Goal: Transaction & Acquisition: Book appointment/travel/reservation

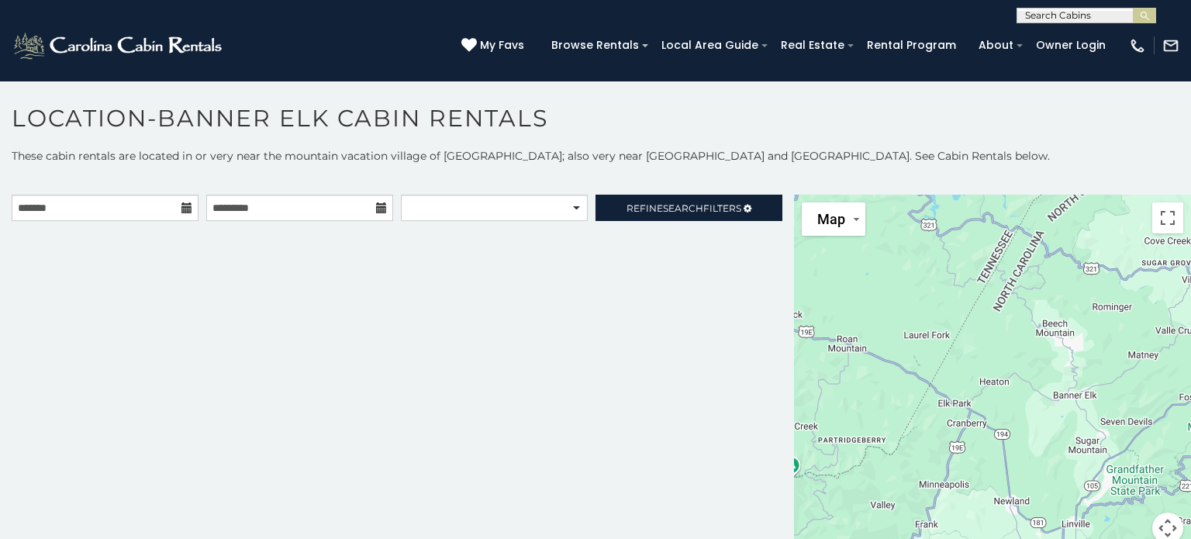
click at [188, 209] on icon at bounding box center [186, 207] width 11 height 11
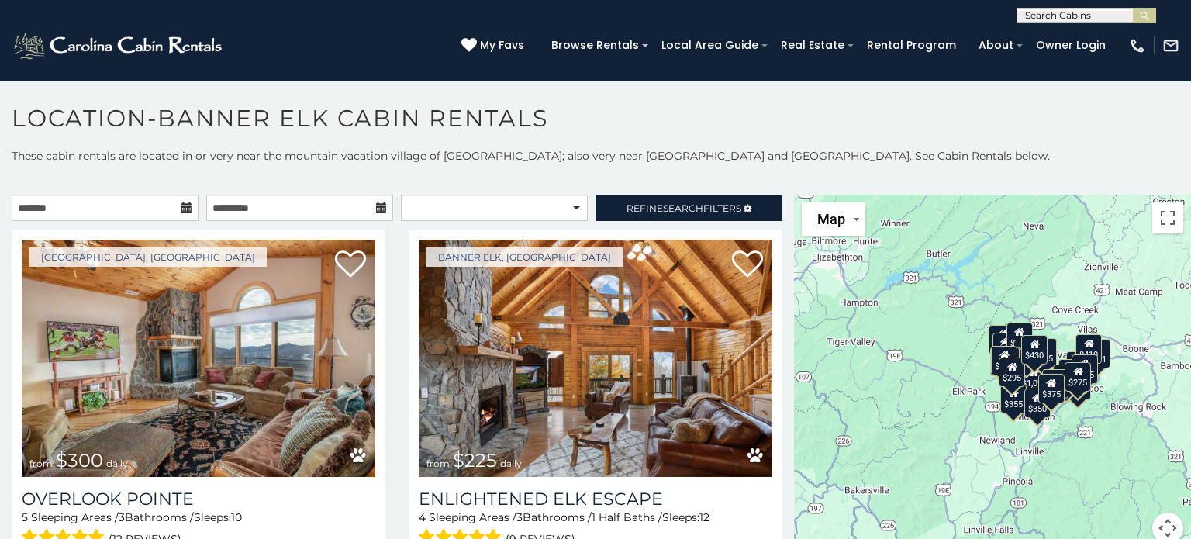
click at [188, 209] on icon at bounding box center [186, 207] width 11 height 11
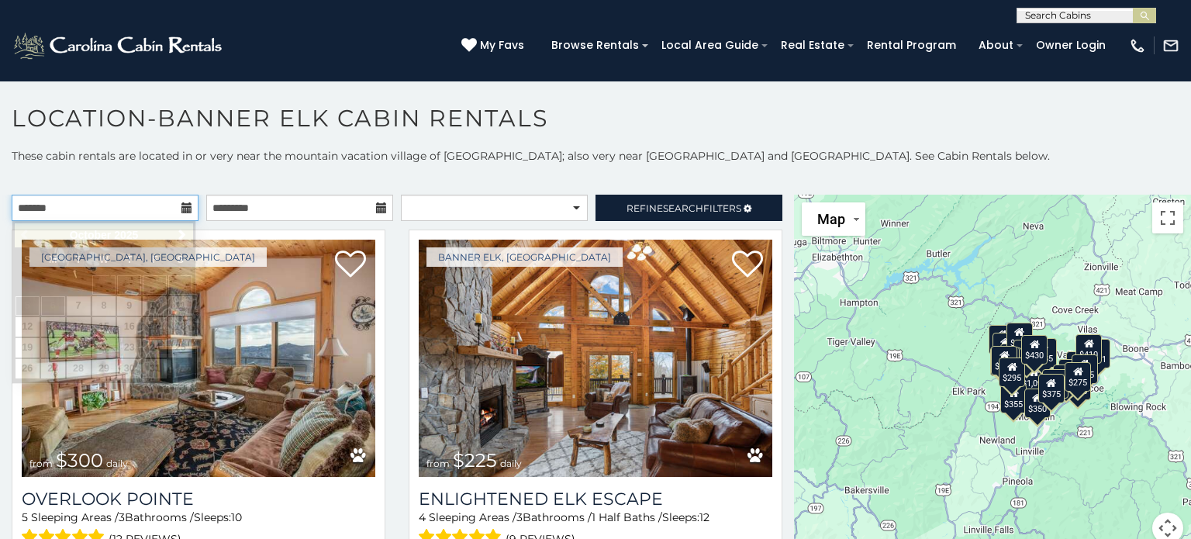
click at [178, 209] on input "text" at bounding box center [105, 208] width 187 height 26
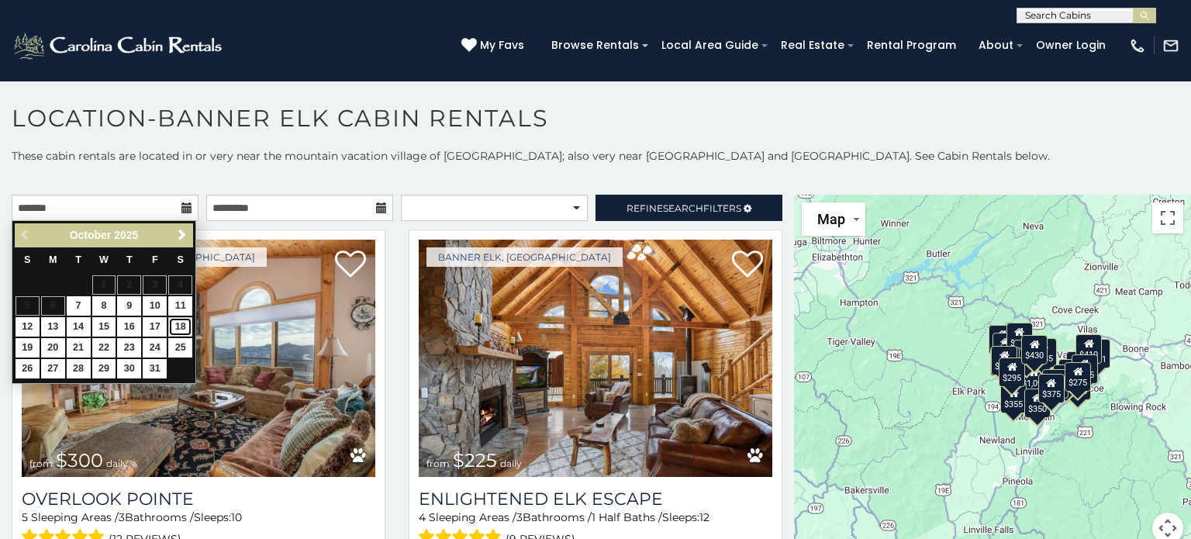
click at [174, 322] on link "18" at bounding box center [180, 326] width 24 height 19
type input "**********"
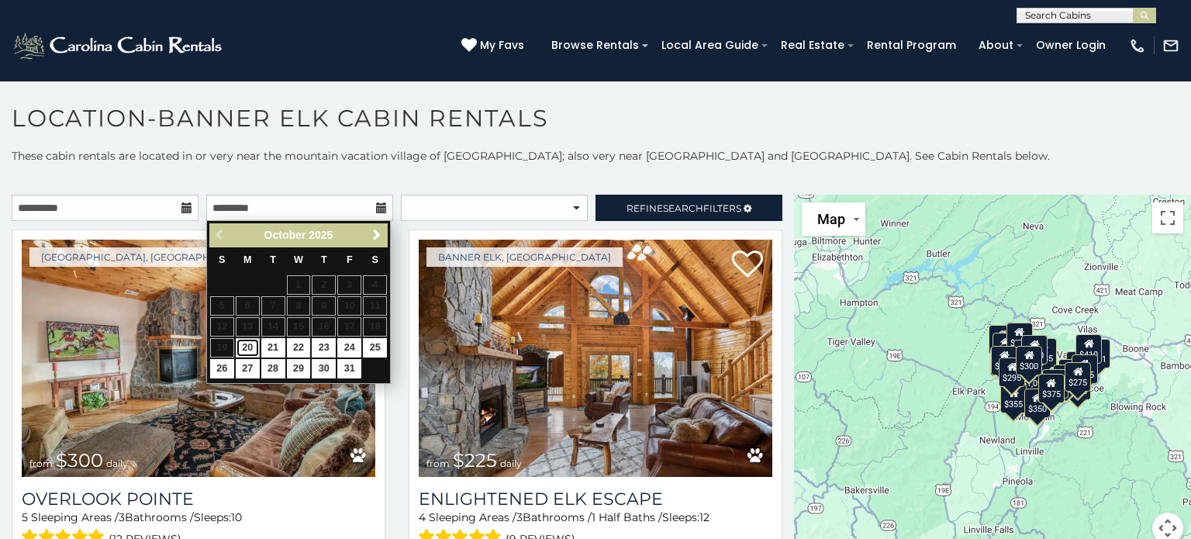
click at [250, 351] on link "20" at bounding box center [248, 347] width 24 height 19
type input "**********"
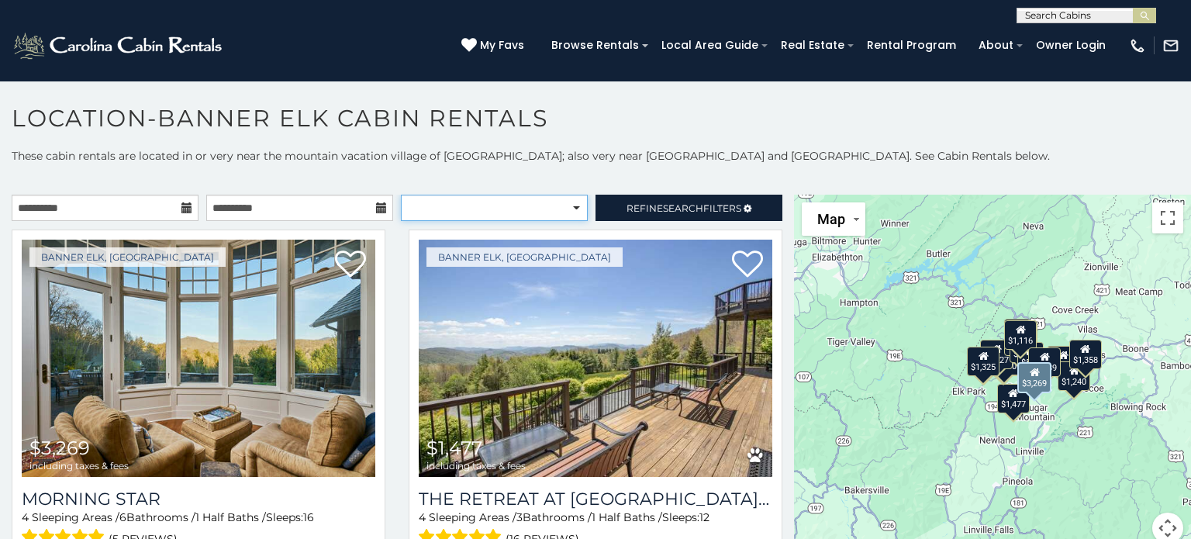
click at [574, 199] on select "**********" at bounding box center [494, 208] width 187 height 26
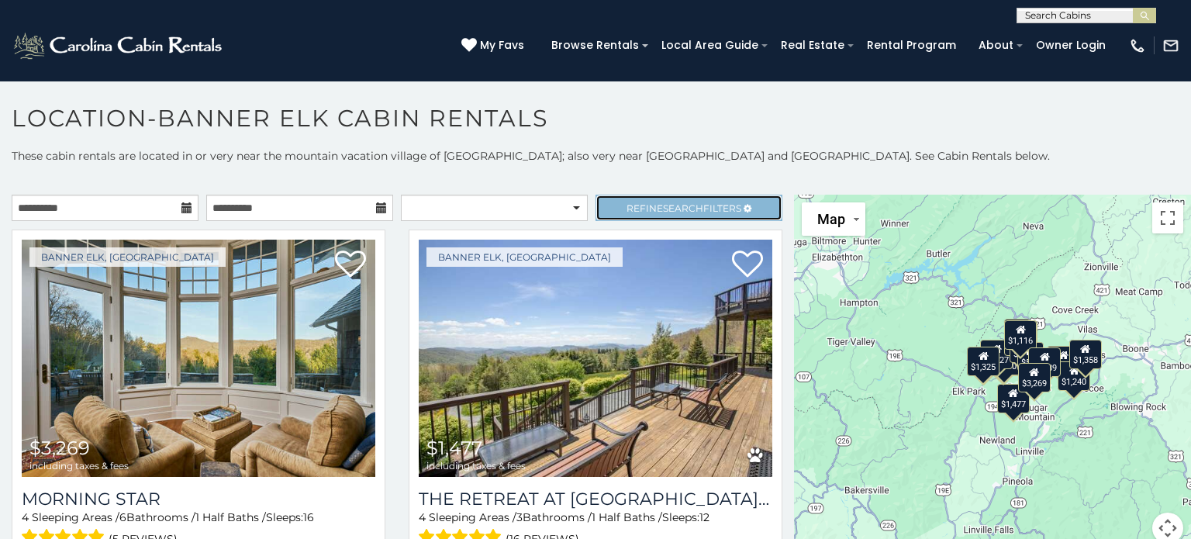
click at [648, 206] on span "Refine Search Filters" at bounding box center [683, 208] width 115 height 12
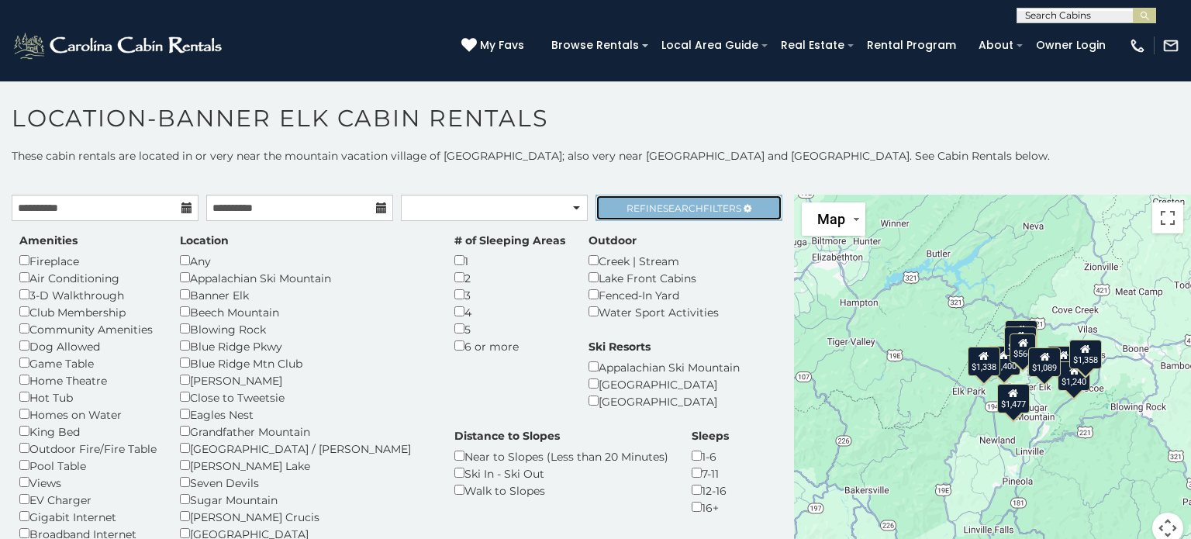
click at [693, 205] on span "Search" at bounding box center [683, 208] width 40 height 12
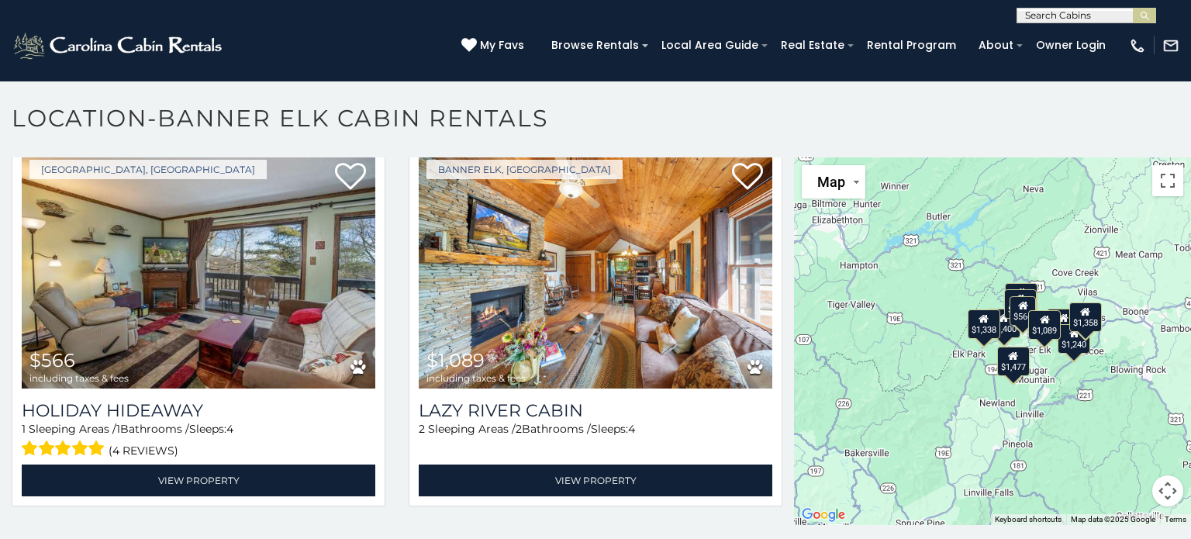
scroll to position [1584, 0]
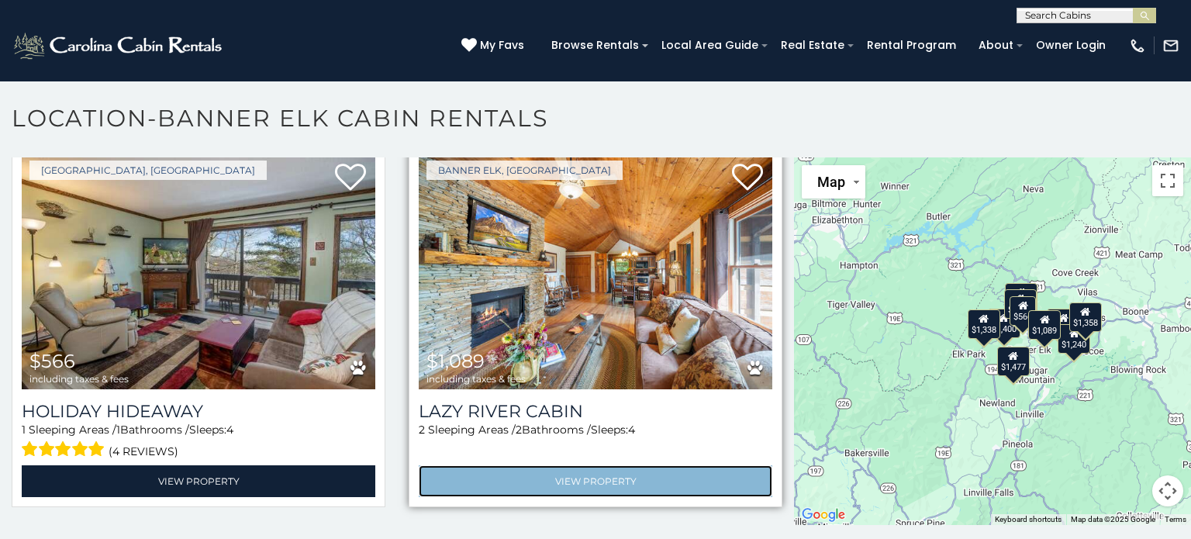
click at [674, 477] on link "View Property" at bounding box center [595, 481] width 353 height 32
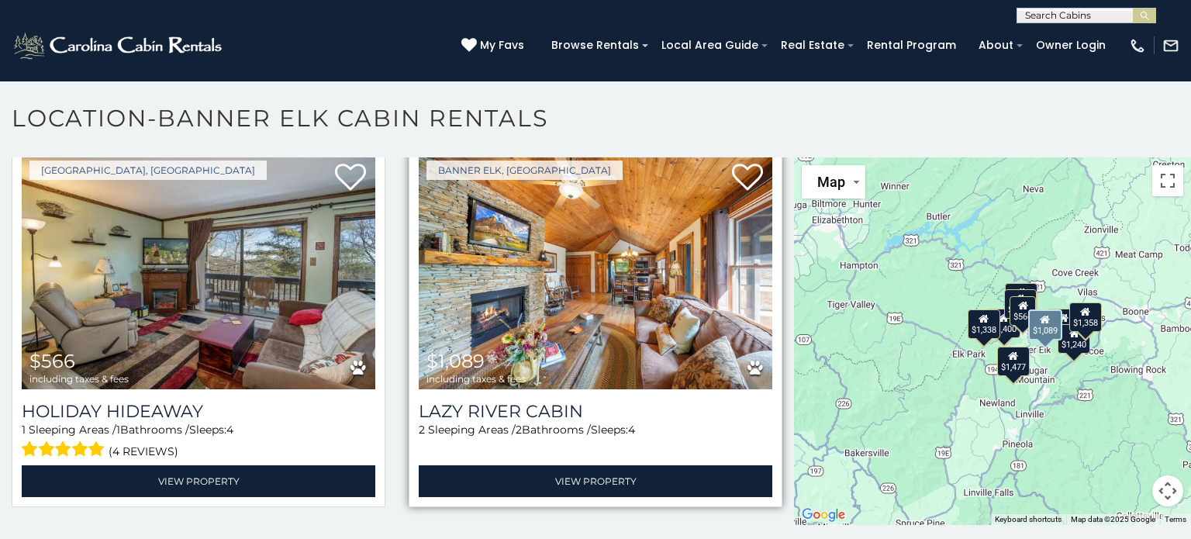
click at [689, 307] on img at bounding box center [595, 271] width 353 height 237
click at [609, 326] on img at bounding box center [595, 271] width 353 height 237
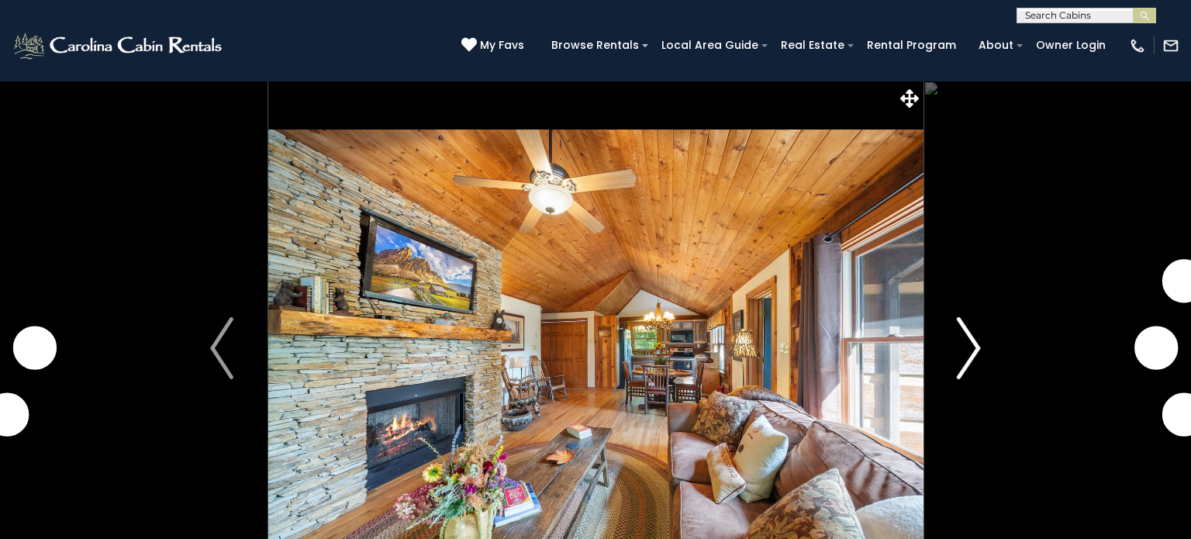
click at [957, 350] on img "Next" at bounding box center [968, 348] width 23 height 62
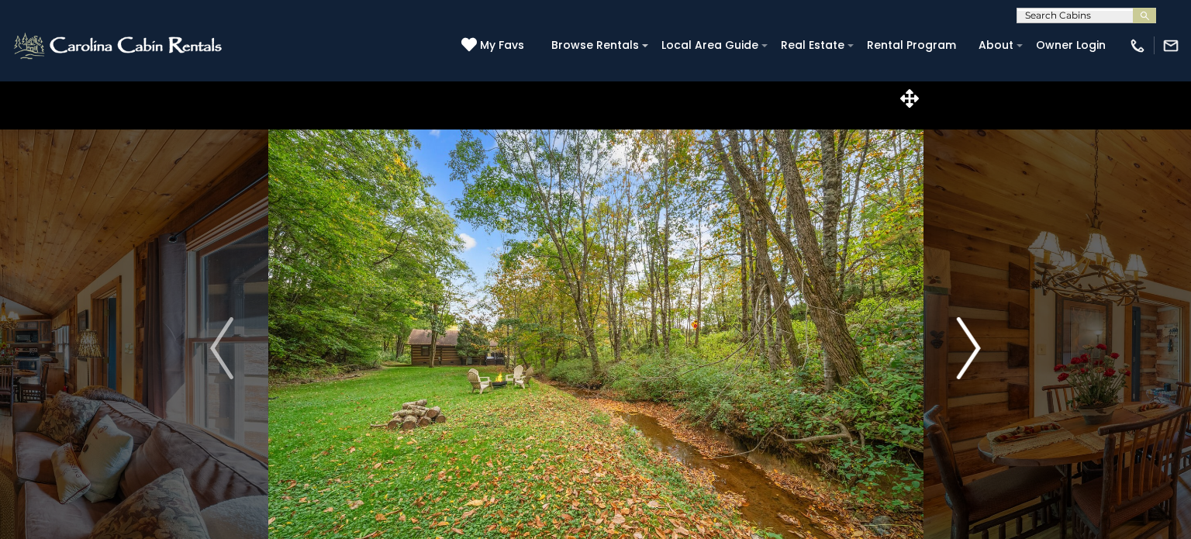
click at [957, 350] on img "Next" at bounding box center [968, 348] width 23 height 62
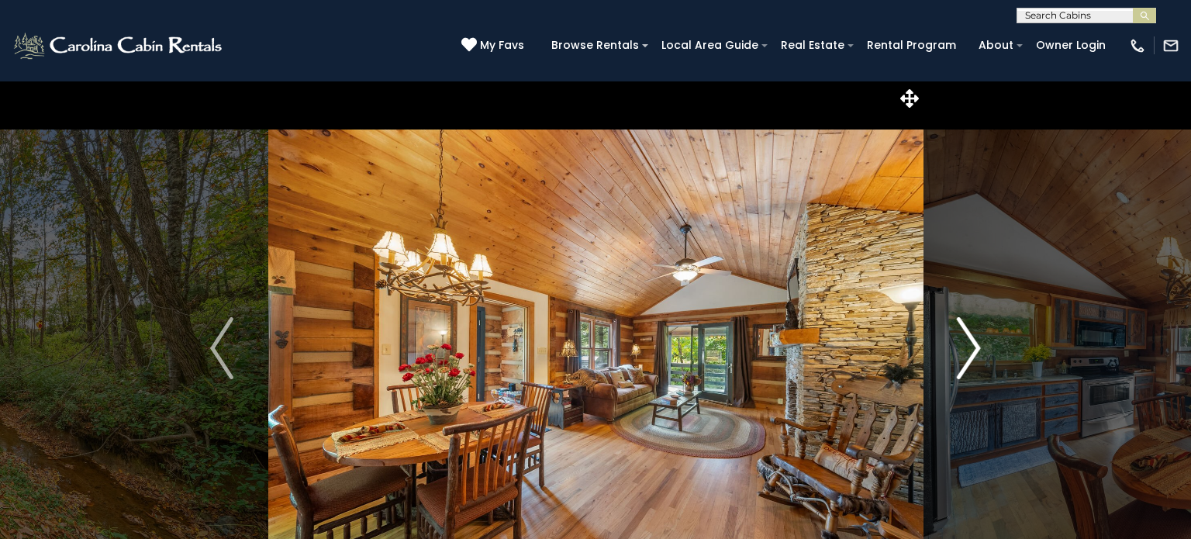
click at [957, 350] on img "Next" at bounding box center [968, 348] width 23 height 62
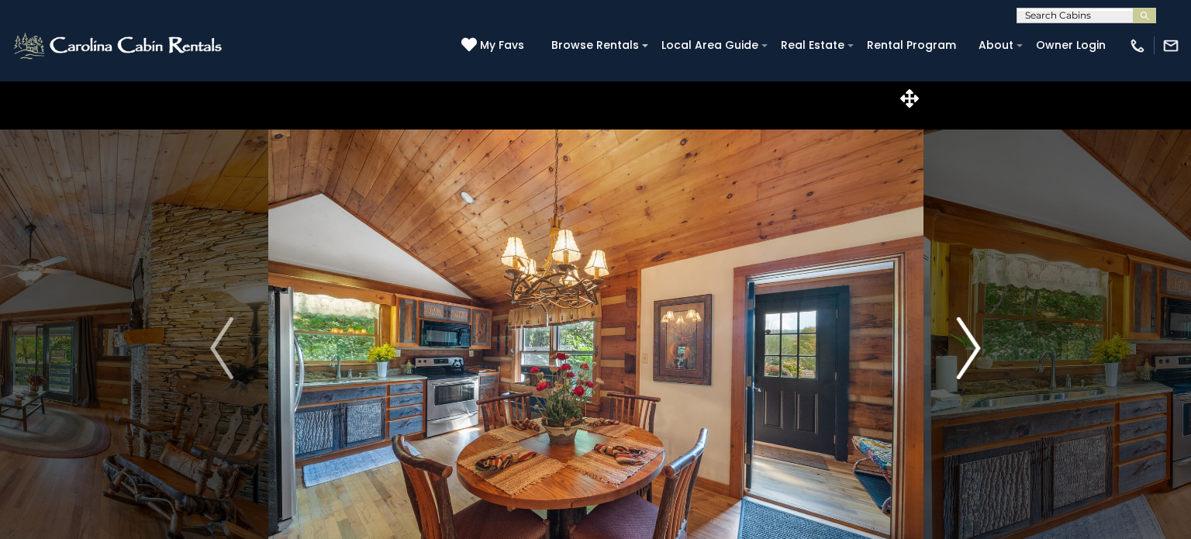
click at [943, 353] on button "Next" at bounding box center [968, 348] width 92 height 535
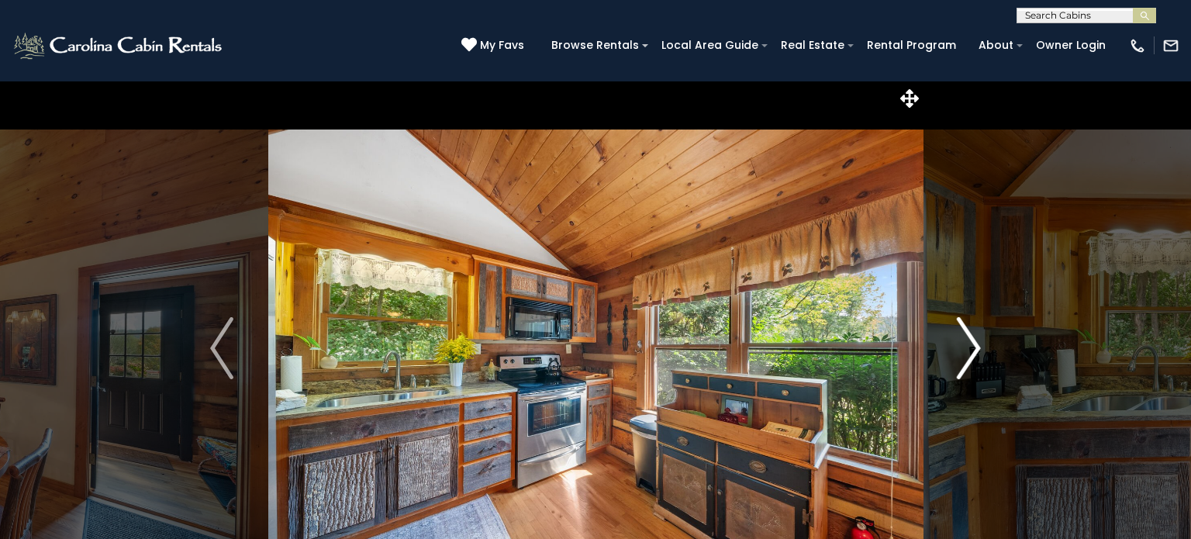
click at [943, 353] on button "Next" at bounding box center [968, 348] width 92 height 535
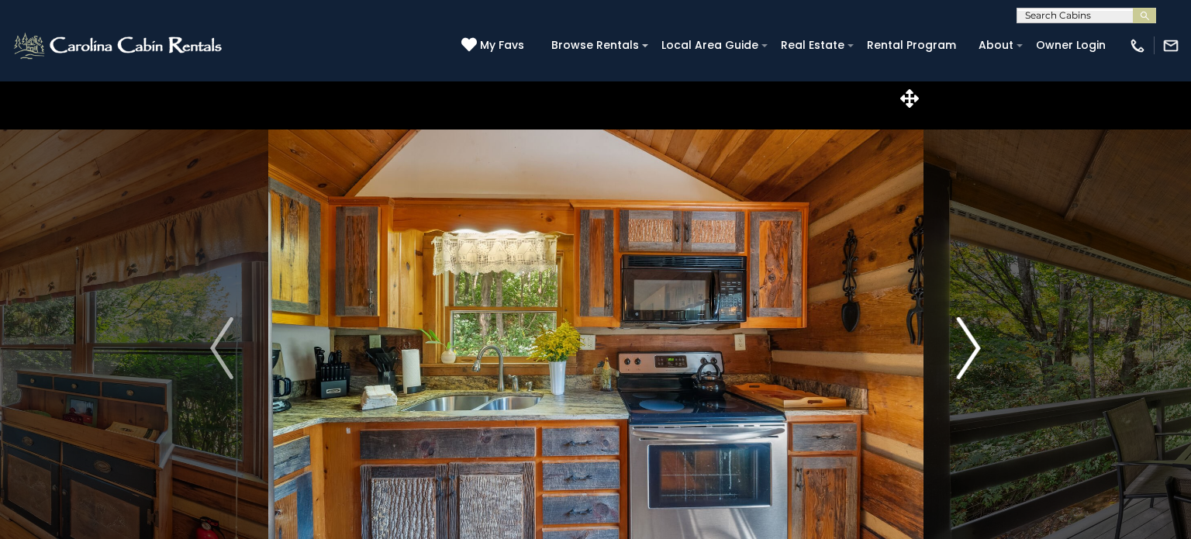
click at [943, 353] on button "Next" at bounding box center [968, 348] width 92 height 535
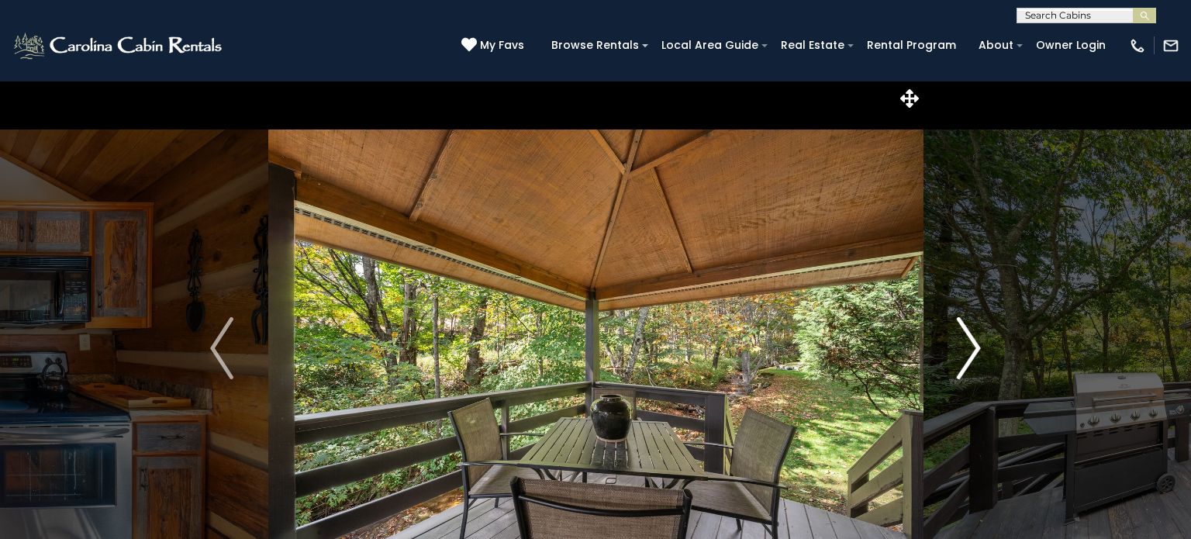
click at [943, 353] on button "Next" at bounding box center [968, 348] width 92 height 535
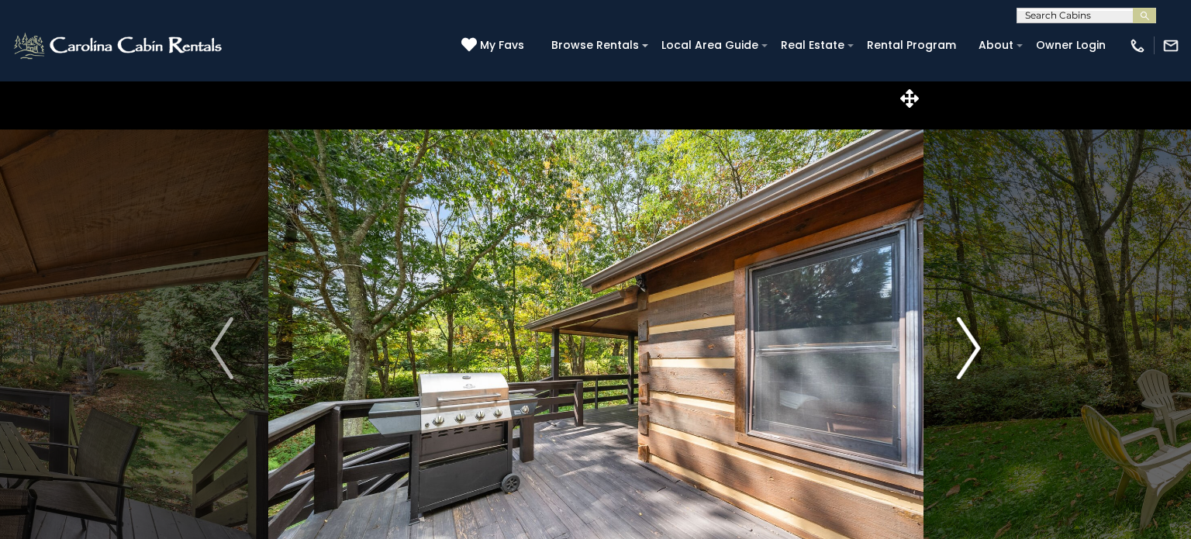
click at [934, 353] on button "Next" at bounding box center [968, 348] width 92 height 535
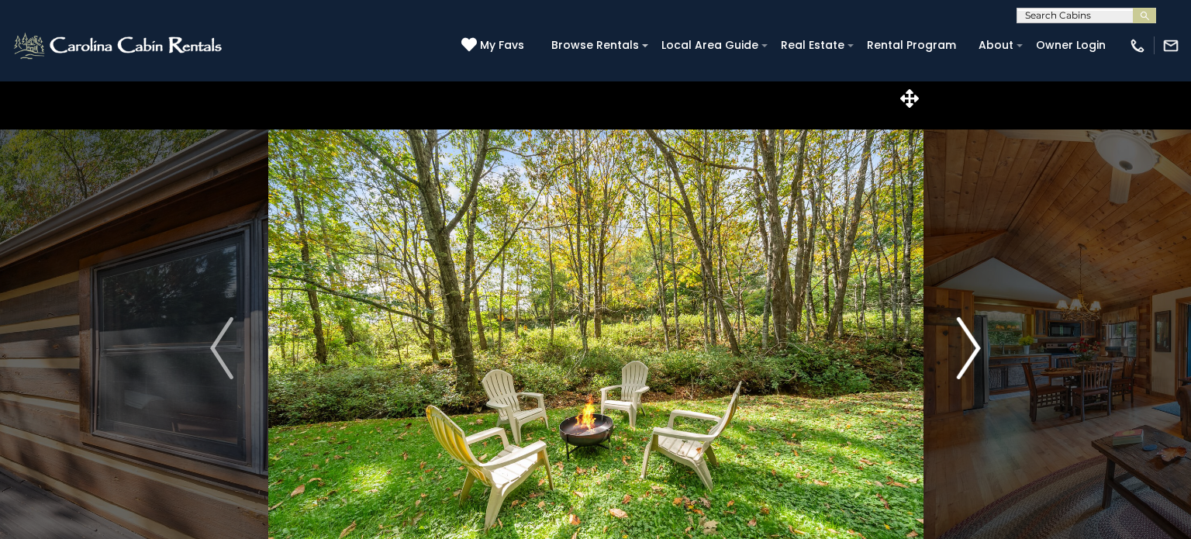
click at [934, 353] on button "Next" at bounding box center [968, 348] width 92 height 535
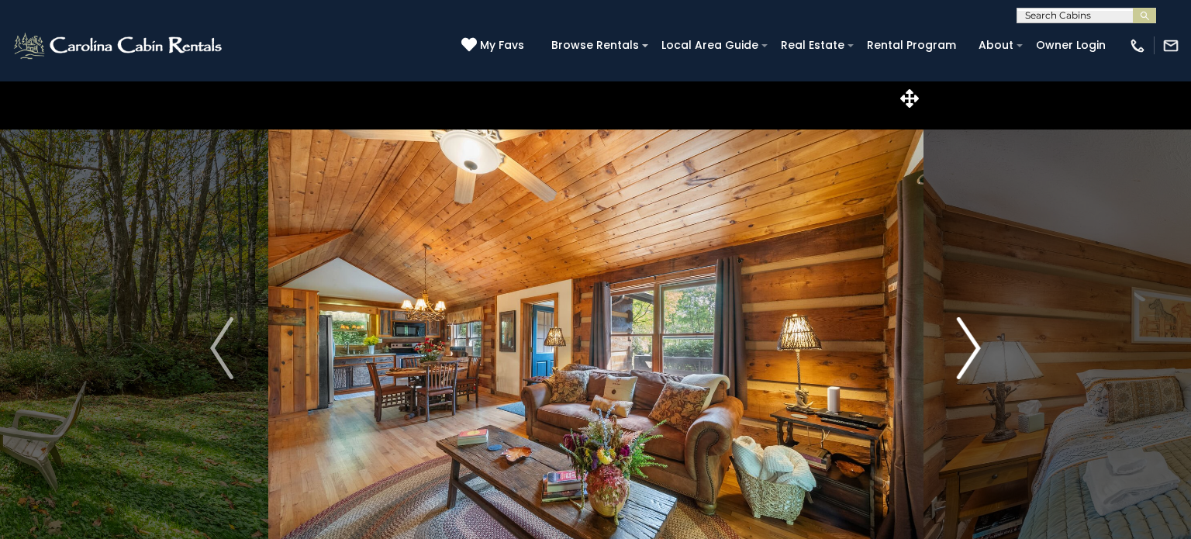
click at [934, 353] on button "Next" at bounding box center [968, 348] width 92 height 535
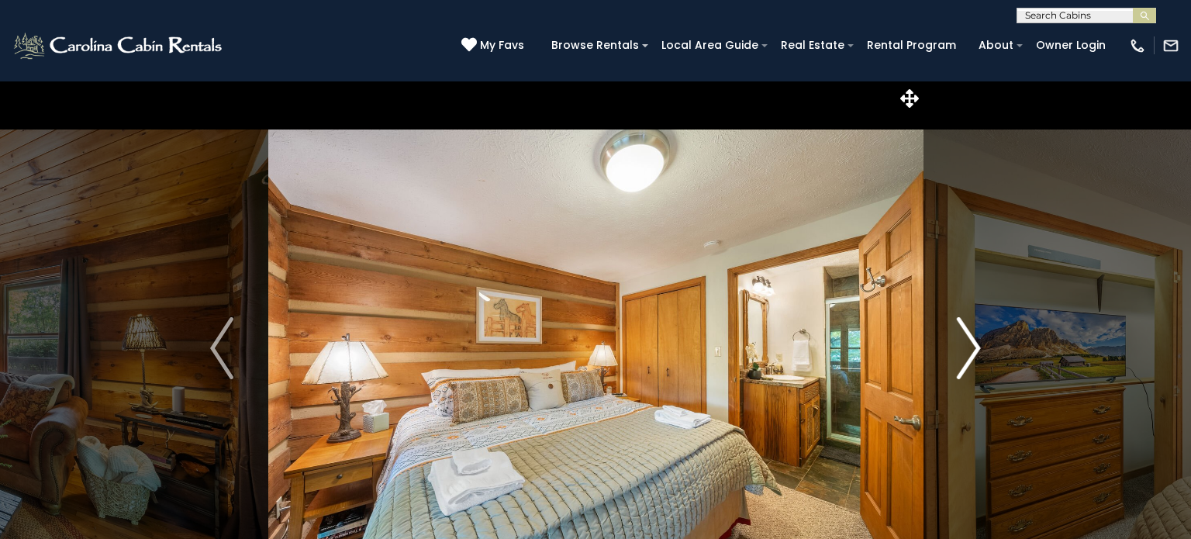
click at [934, 353] on button "Next" at bounding box center [968, 348] width 92 height 535
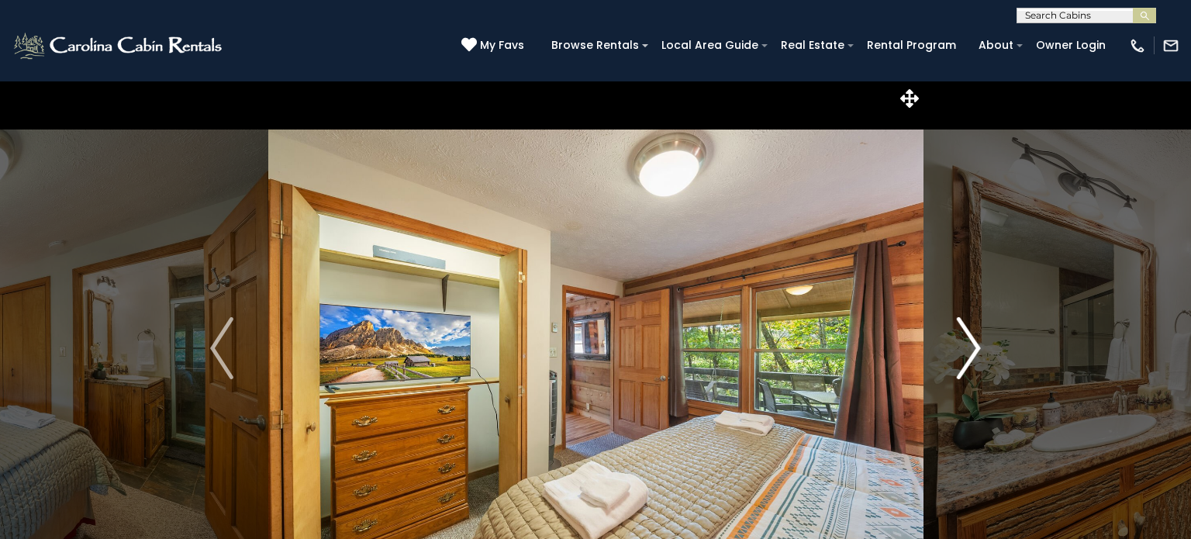
click at [934, 353] on button "Next" at bounding box center [968, 348] width 92 height 535
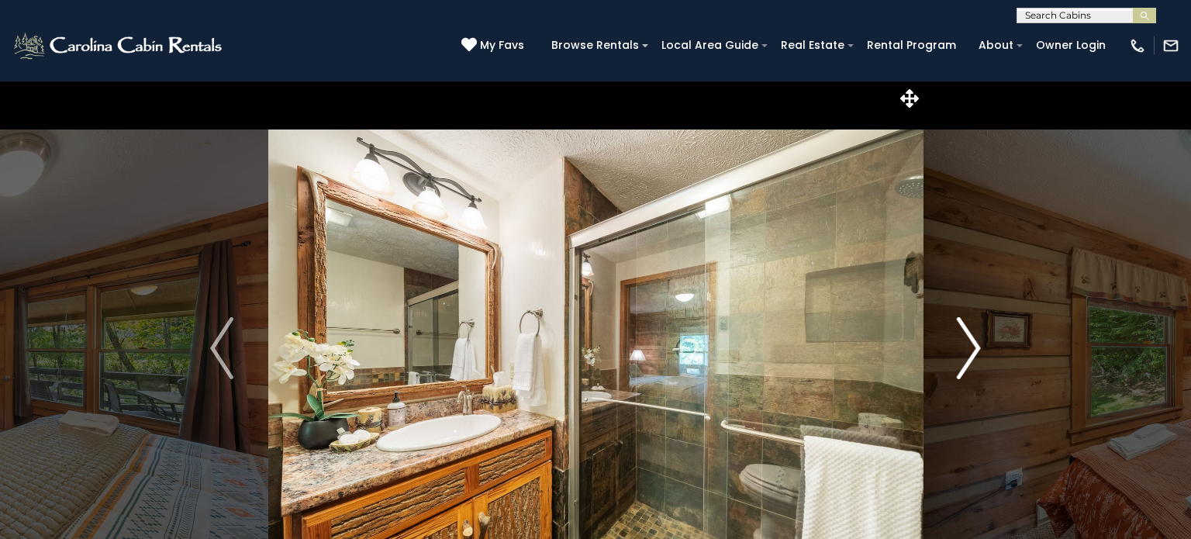
click at [934, 353] on button "Next" at bounding box center [968, 348] width 92 height 535
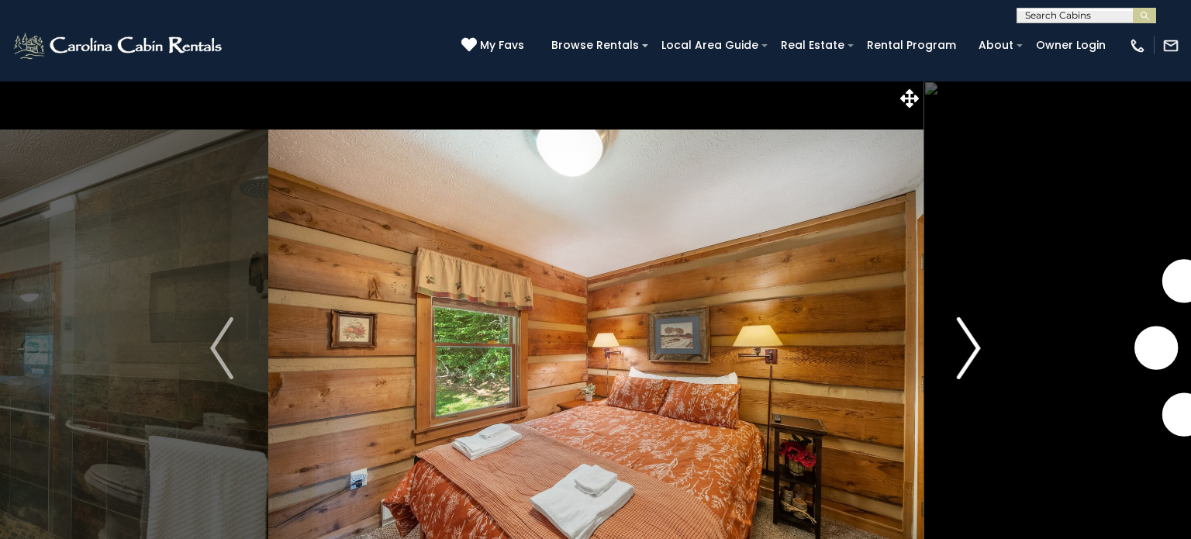
click at [934, 353] on button "Next" at bounding box center [968, 348] width 92 height 535
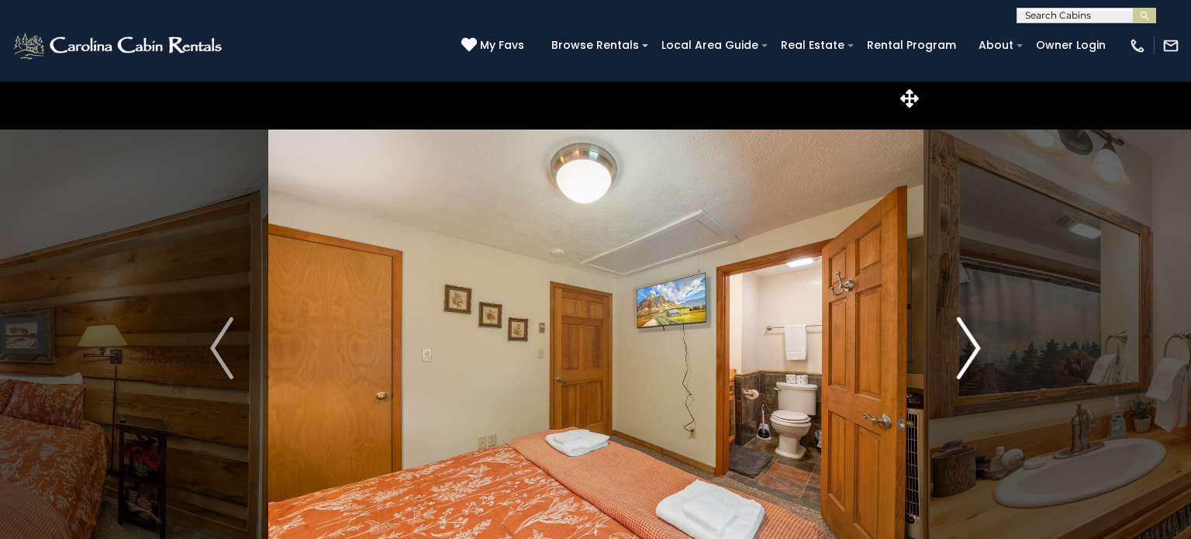
click at [934, 353] on button "Next" at bounding box center [968, 348] width 92 height 535
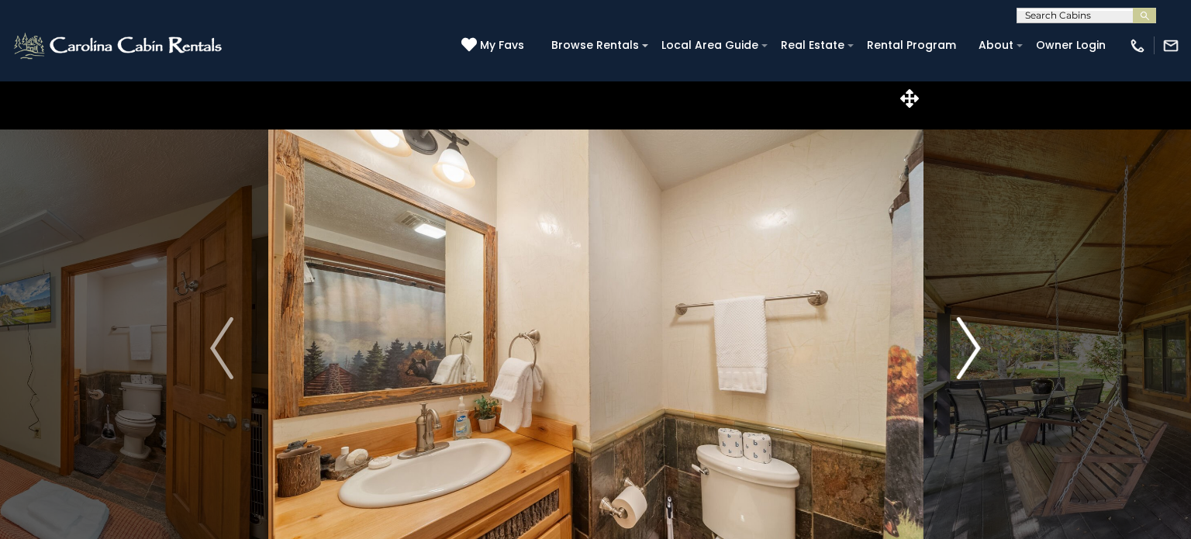
click at [934, 353] on button "Next" at bounding box center [968, 348] width 92 height 535
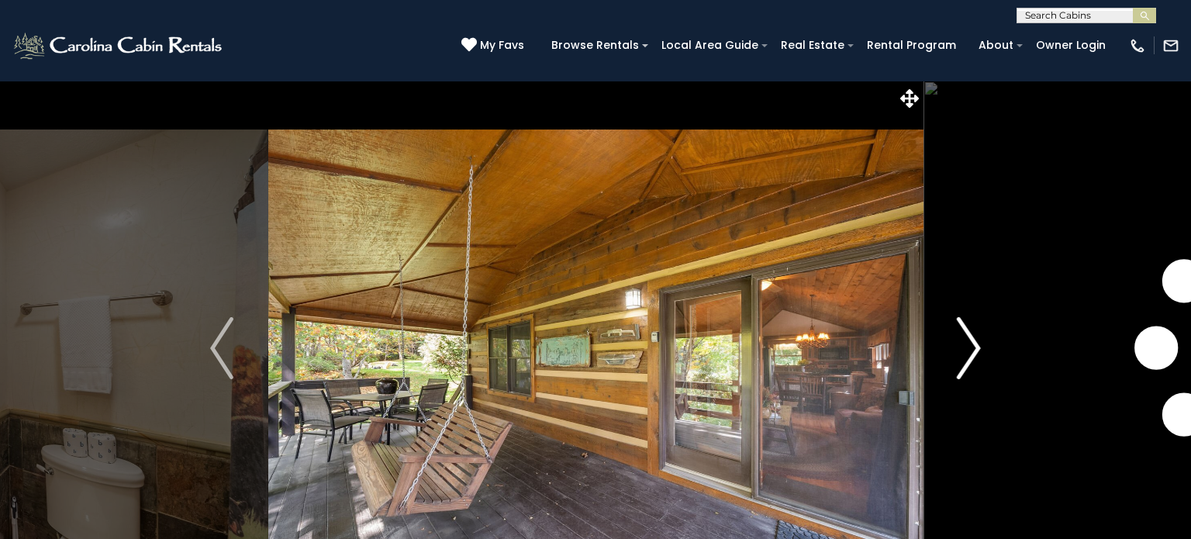
click at [934, 353] on button "Next" at bounding box center [968, 348] width 92 height 535
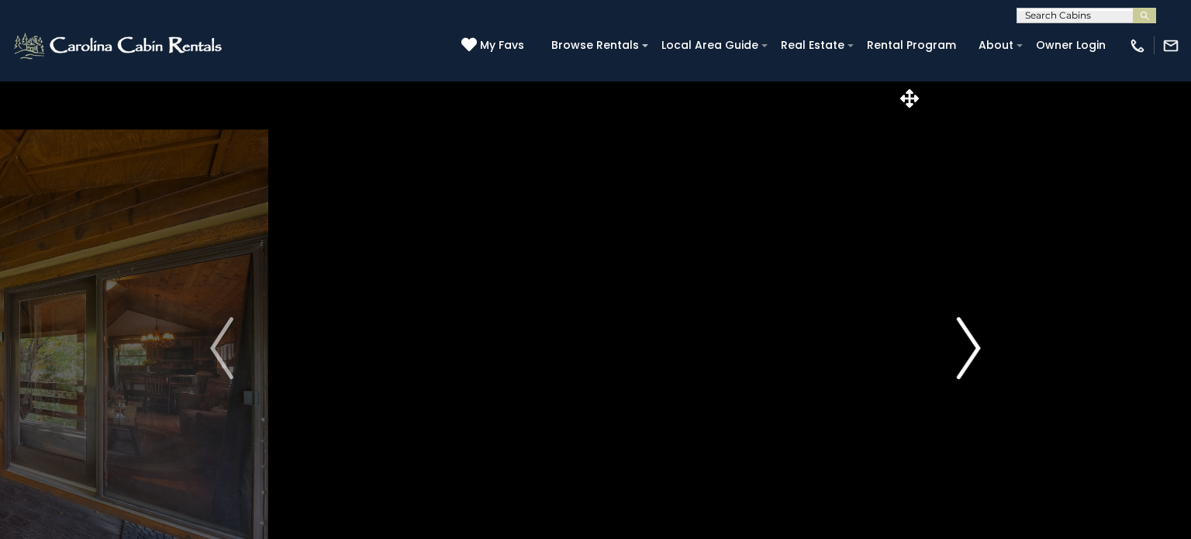
click at [942, 342] on button "Next" at bounding box center [968, 348] width 92 height 535
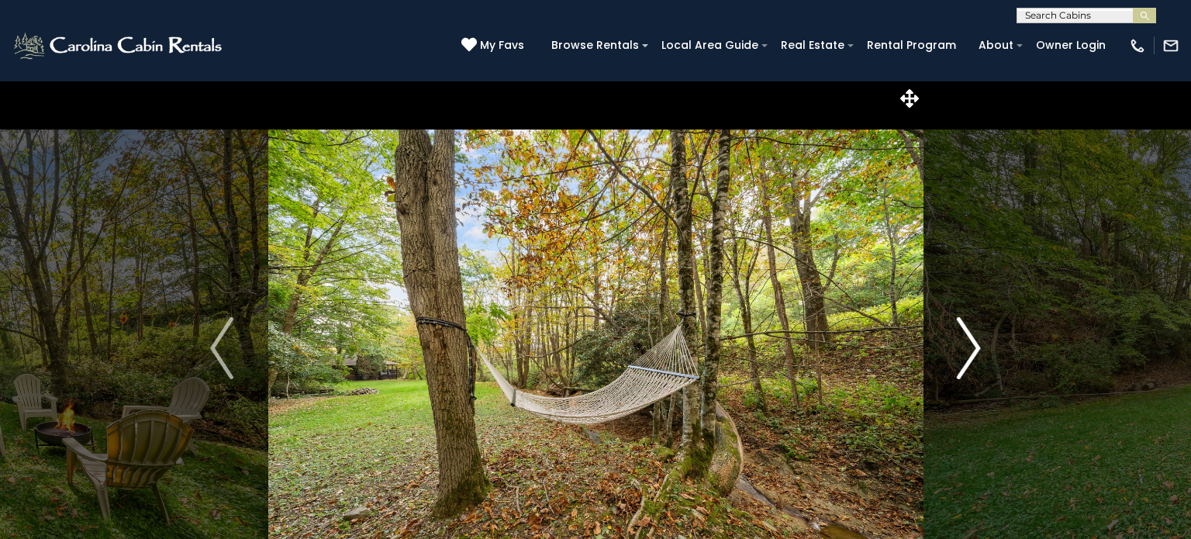
click at [942, 342] on button "Next" at bounding box center [968, 348] width 92 height 535
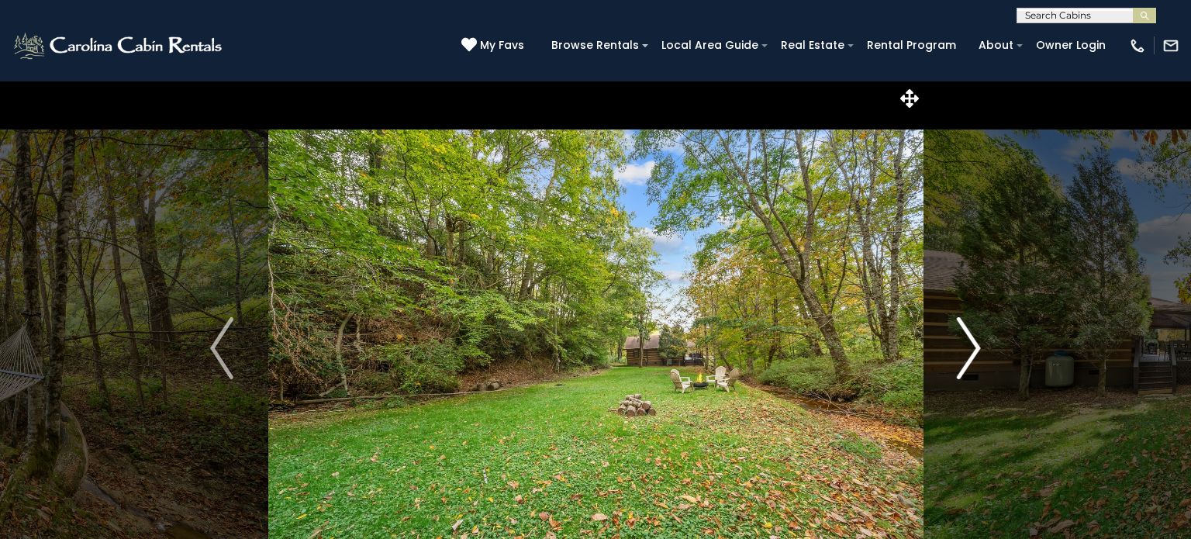
click at [942, 342] on button "Next" at bounding box center [968, 348] width 92 height 535
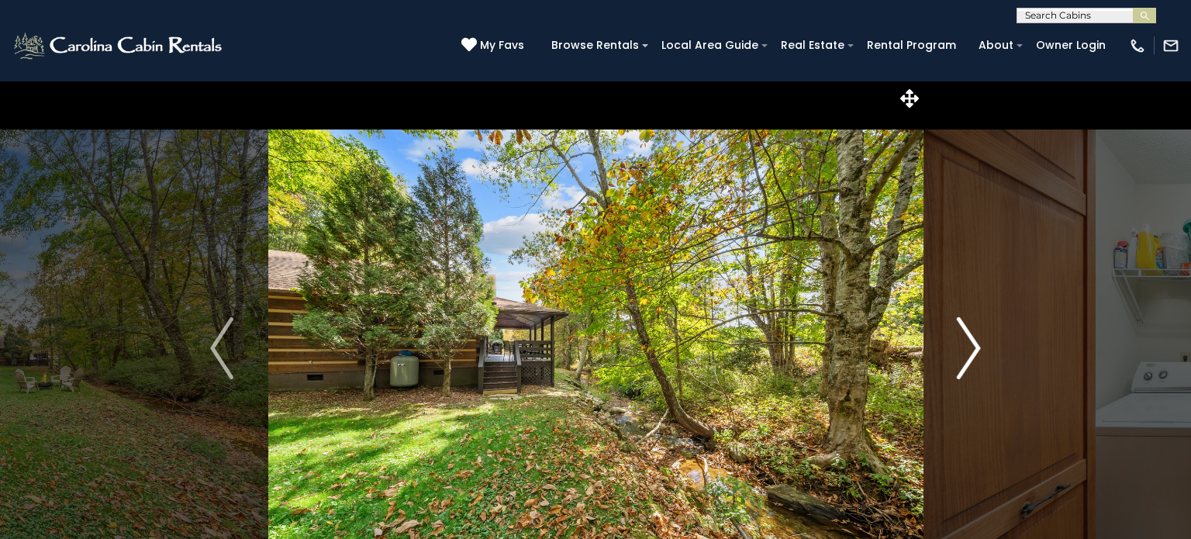
click at [941, 351] on button "Next" at bounding box center [968, 348] width 92 height 535
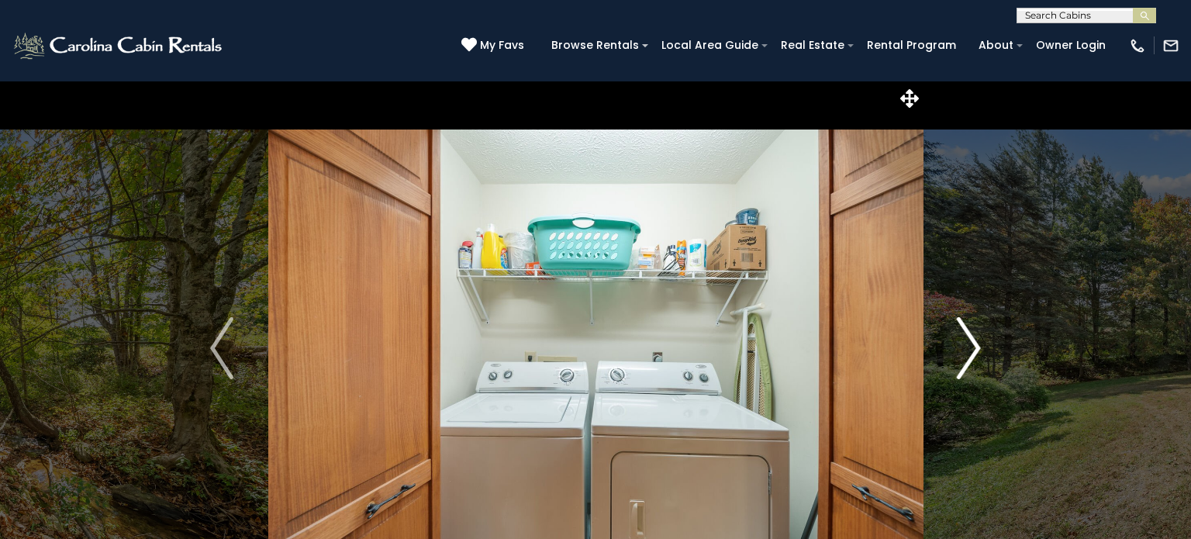
click at [941, 351] on button "Next" at bounding box center [968, 348] width 92 height 535
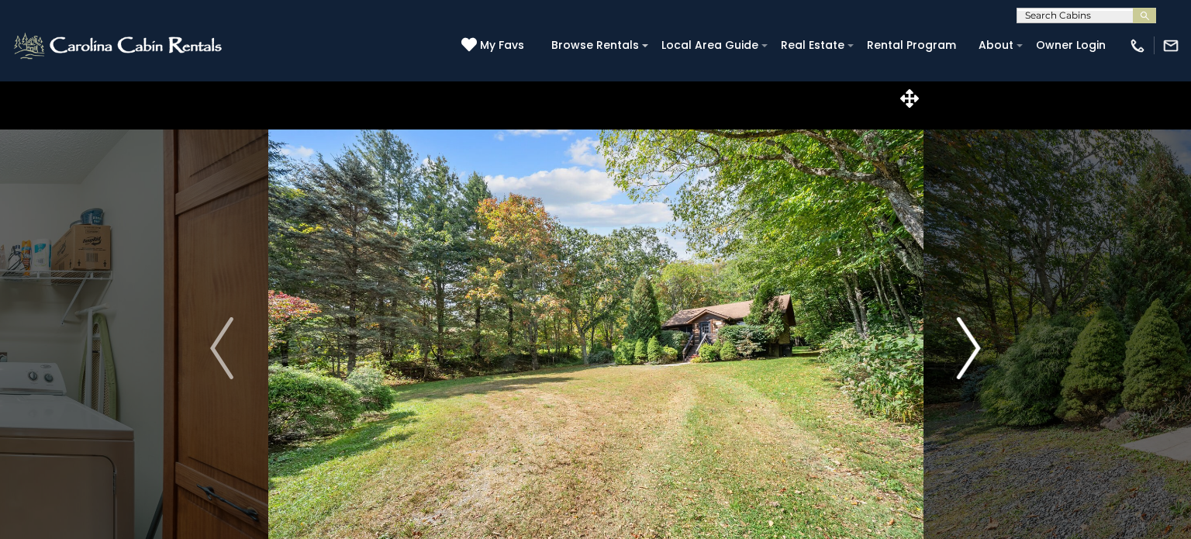
click at [946, 341] on button "Next" at bounding box center [968, 348] width 92 height 535
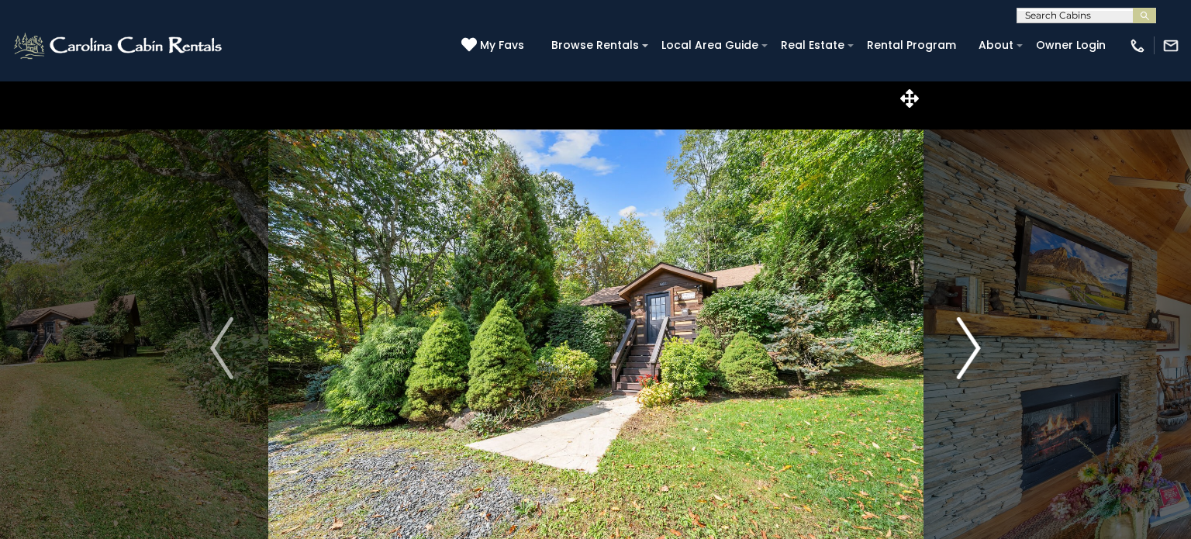
click at [946, 341] on button "Next" at bounding box center [968, 348] width 92 height 535
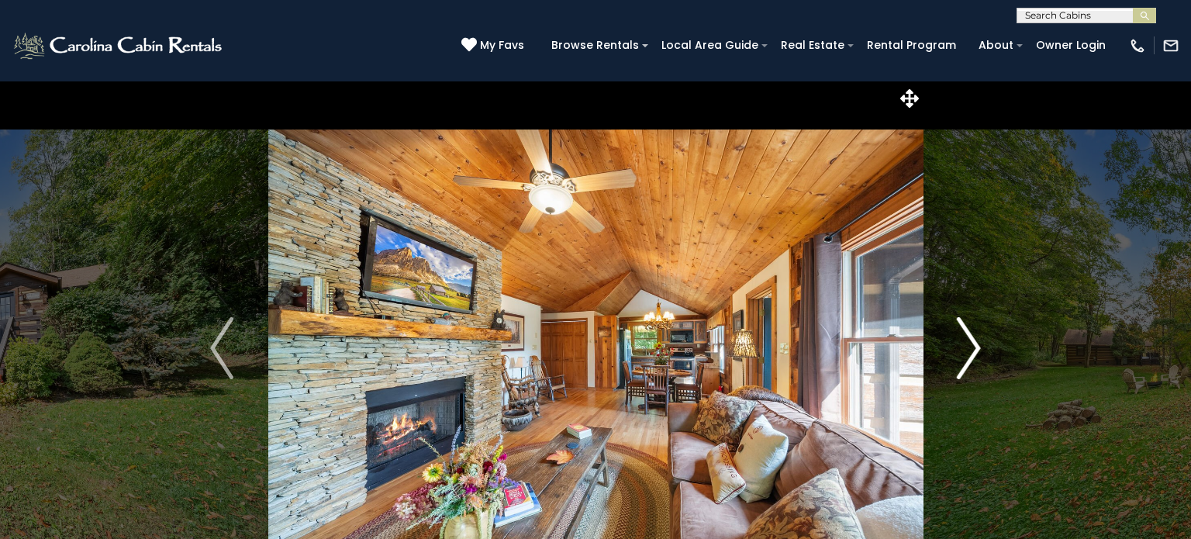
click at [949, 353] on button "Next" at bounding box center [968, 348] width 92 height 535
